Goal: Find specific page/section: Find specific page/section

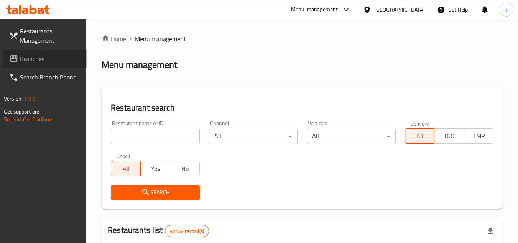
click at [27, 59] on span "Branches" at bounding box center [50, 58] width 61 height 9
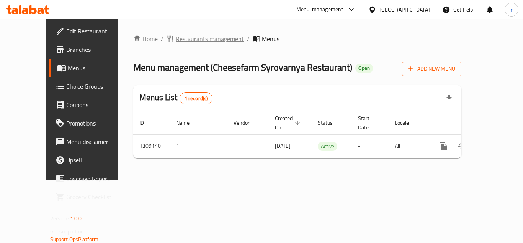
click at [187, 34] on span "Restaurants management" at bounding box center [210, 38] width 68 height 9
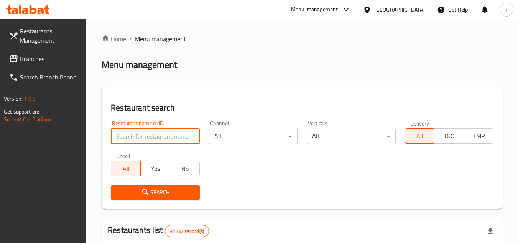
click at [146, 140] on input "search" at bounding box center [155, 135] width 89 height 15
paste input "704630/"
click at [146, 197] on button "Search" at bounding box center [155, 192] width 89 height 14
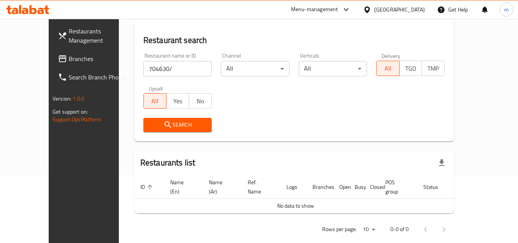
scroll to position [71, 0]
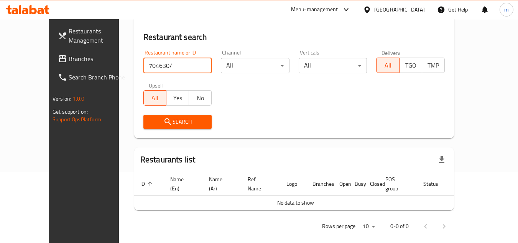
click at [172, 72] on input "704630/" at bounding box center [177, 65] width 69 height 15
type input "704630"
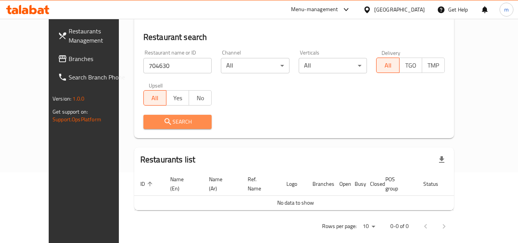
click at [152, 119] on span "Search" at bounding box center [177, 122] width 56 height 10
drag, startPoint x: 152, startPoint y: 119, endPoint x: 14, endPoint y: 141, distance: 139.4
click at [152, 119] on div at bounding box center [259, 121] width 518 height 243
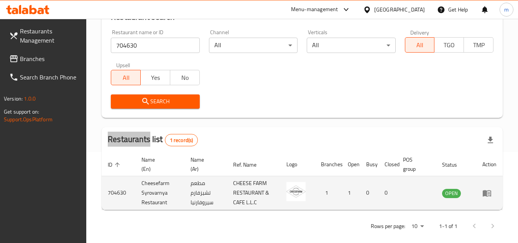
scroll to position [99, 0]
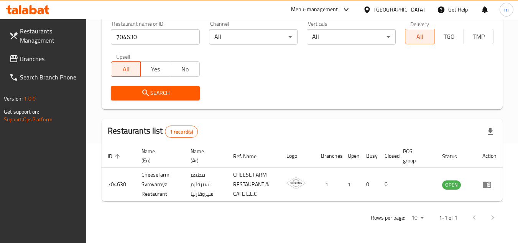
click at [412, 11] on div "[GEOGRAPHIC_DATA]" at bounding box center [399, 9] width 51 height 8
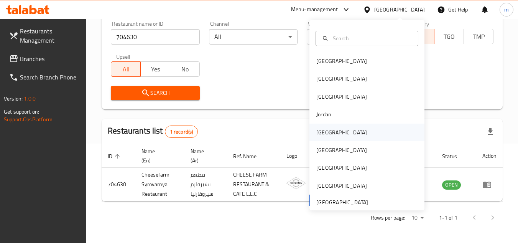
click at [325, 130] on div "Kuwait" at bounding box center [341, 132] width 51 height 8
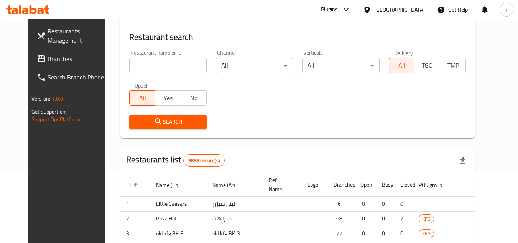
scroll to position [99, 0]
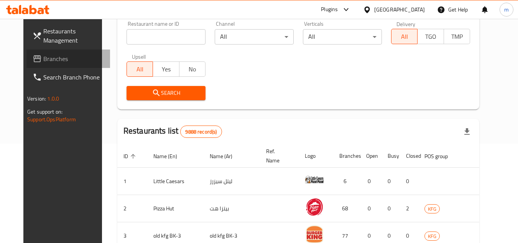
click at [43, 60] on span "Branches" at bounding box center [73, 58] width 61 height 9
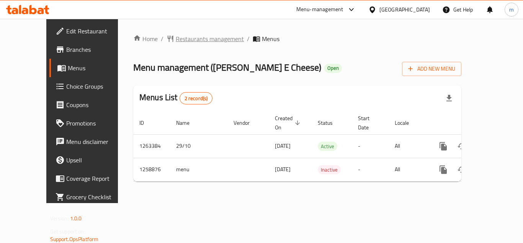
click at [184, 42] on span "Restaurants management" at bounding box center [210, 38] width 68 height 9
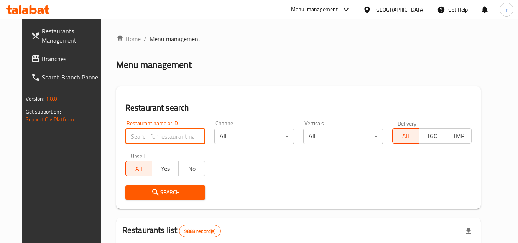
click at [164, 134] on input "search" at bounding box center [165, 135] width 80 height 15
paste input "684200"
type input "684200"
click at [152, 185] on button "Search" at bounding box center [165, 192] width 80 height 14
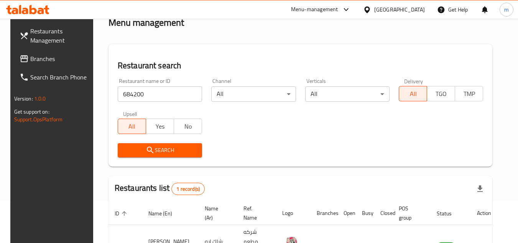
scroll to position [93, 0]
